Goal: Task Accomplishment & Management: Manage account settings

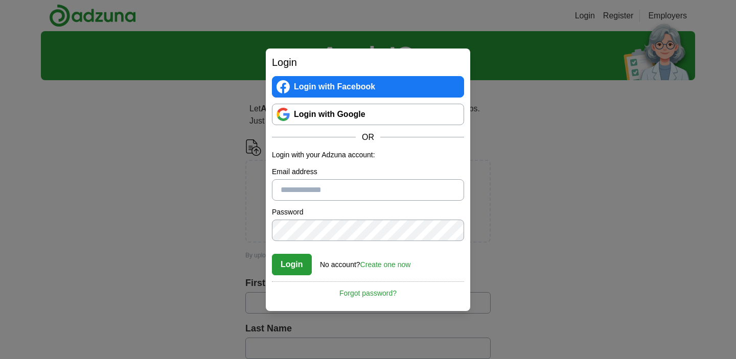
click at [186, 188] on div "Login Login with Facebook Login with Google OR Login with your Adzuna account: …" at bounding box center [368, 179] width 736 height 359
click at [292, 197] on input "Email address" at bounding box center [368, 189] width 192 height 21
type input "**********"
click at [291, 263] on button "Login" at bounding box center [292, 264] width 40 height 21
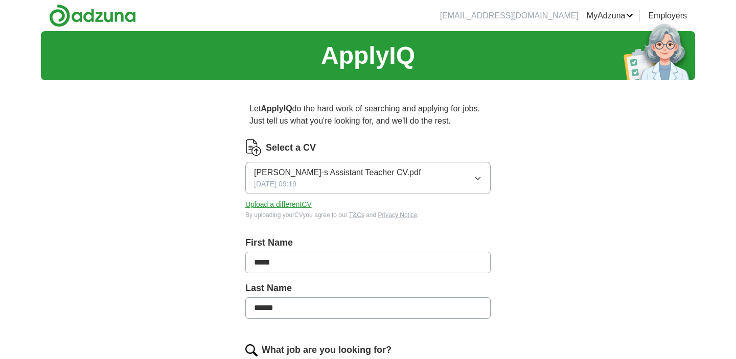
click at [612, 20] on link "MyAdzuna" at bounding box center [610, 16] width 47 height 12
click at [108, 16] on img at bounding box center [92, 15] width 87 height 23
